Goal: Transaction & Acquisition: Purchase product/service

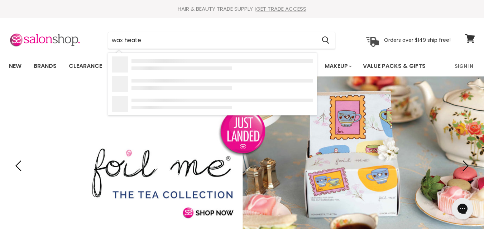
type input "wax heater"
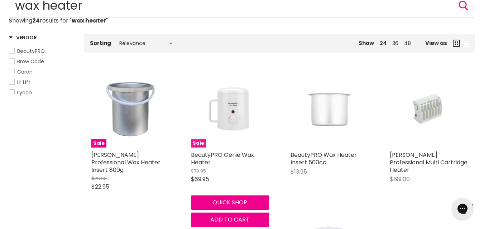
click at [237, 102] on img "Main content" at bounding box center [230, 109] width 52 height 78
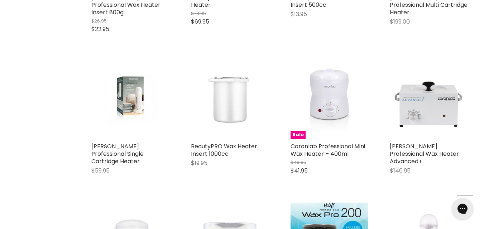
scroll to position [262, 0]
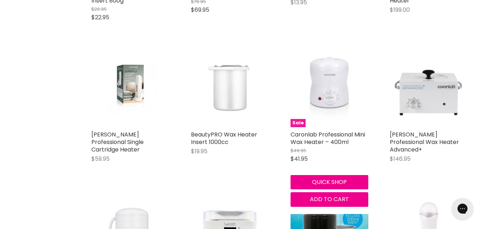
click at [330, 71] on img "Main content" at bounding box center [328, 88] width 63 height 78
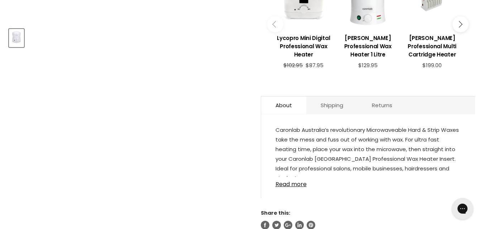
scroll to position [364, 0]
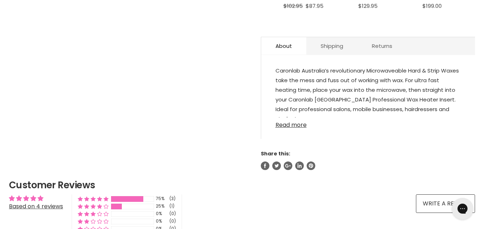
click at [297, 124] on link "Read more" at bounding box center [367, 123] width 185 height 11
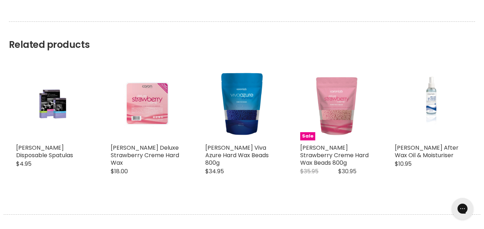
scroll to position [0, 0]
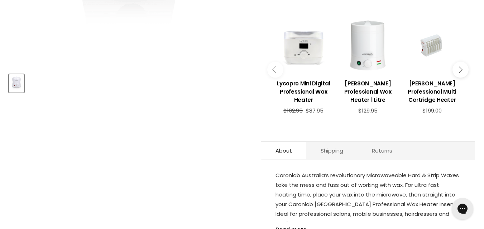
scroll to position [314, 0]
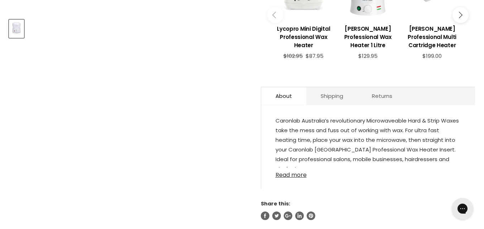
click at [306, 177] on link "Read more" at bounding box center [367, 173] width 185 height 11
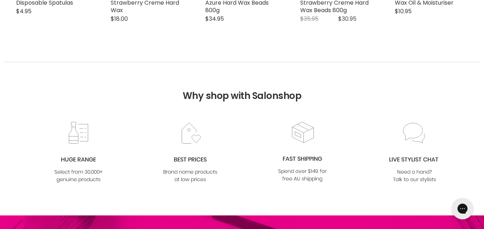
scroll to position [0, 0]
